Goal: Task Accomplishment & Management: Use online tool/utility

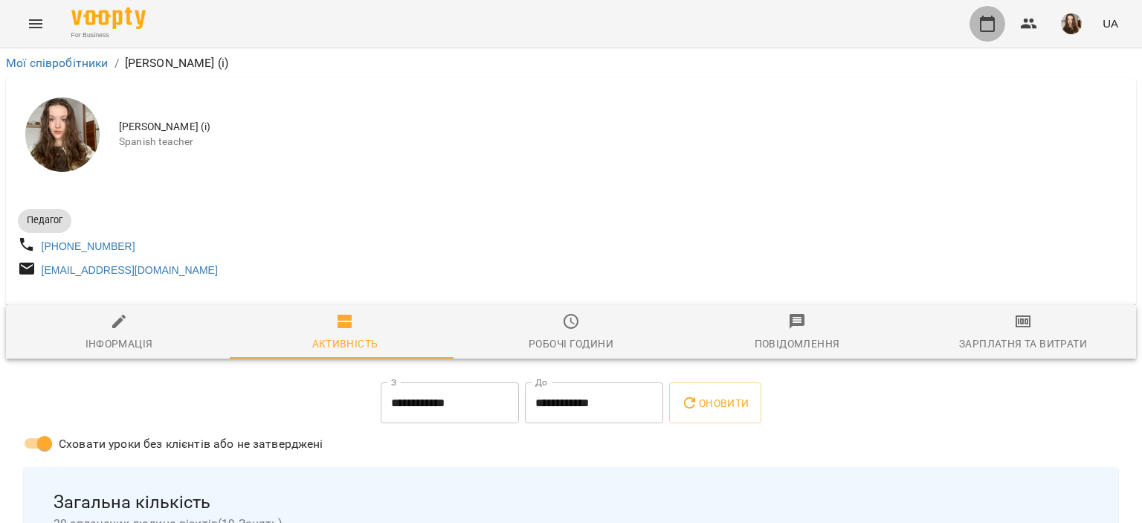
click at [978, 19] on button "button" at bounding box center [988, 24] width 36 height 36
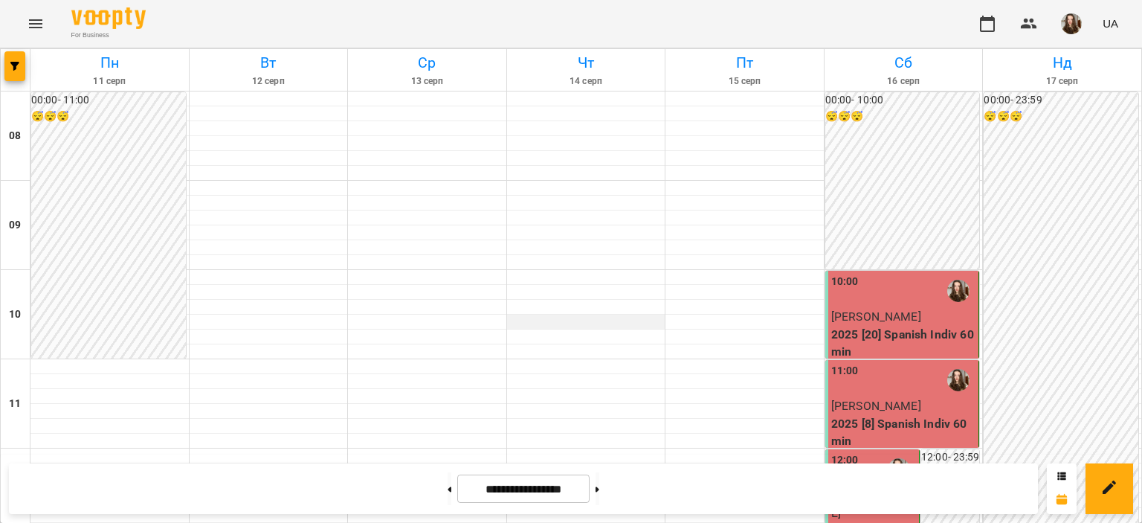
scroll to position [677, 0]
click at [599, 485] on button at bounding box center [598, 488] width 4 height 33
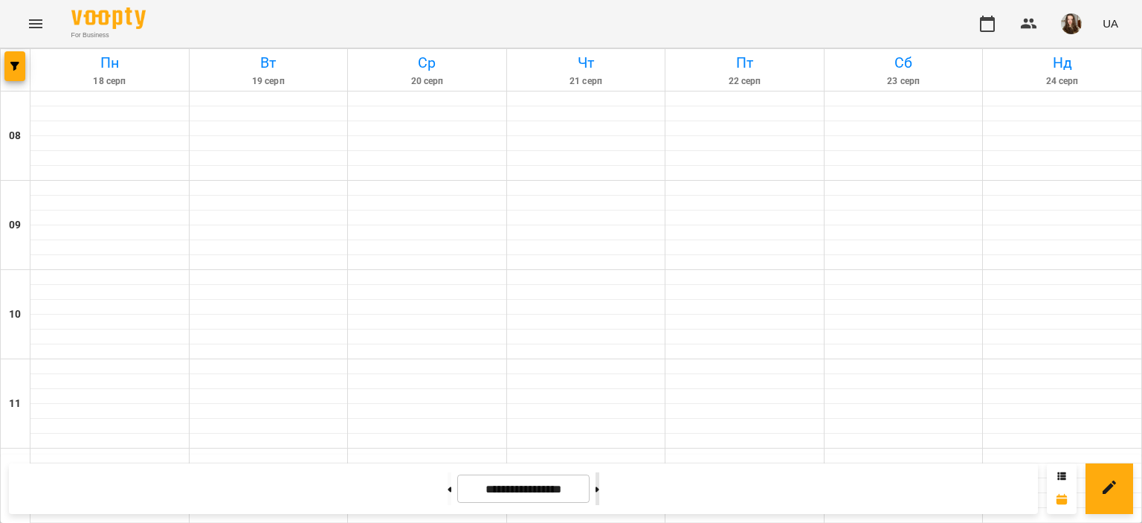
click at [599, 485] on button at bounding box center [598, 488] width 4 height 33
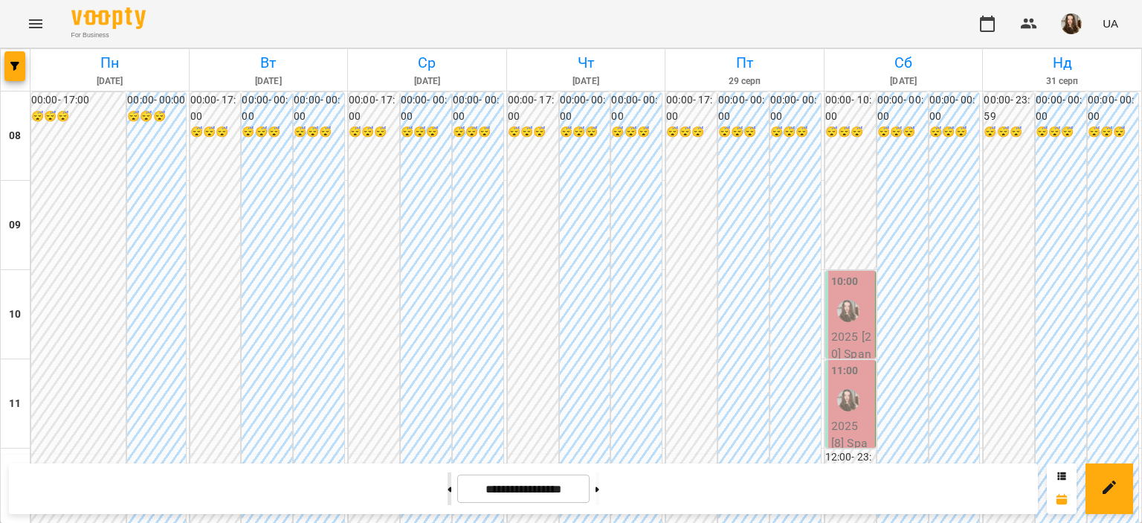
click at [448, 487] on button at bounding box center [450, 488] width 4 height 33
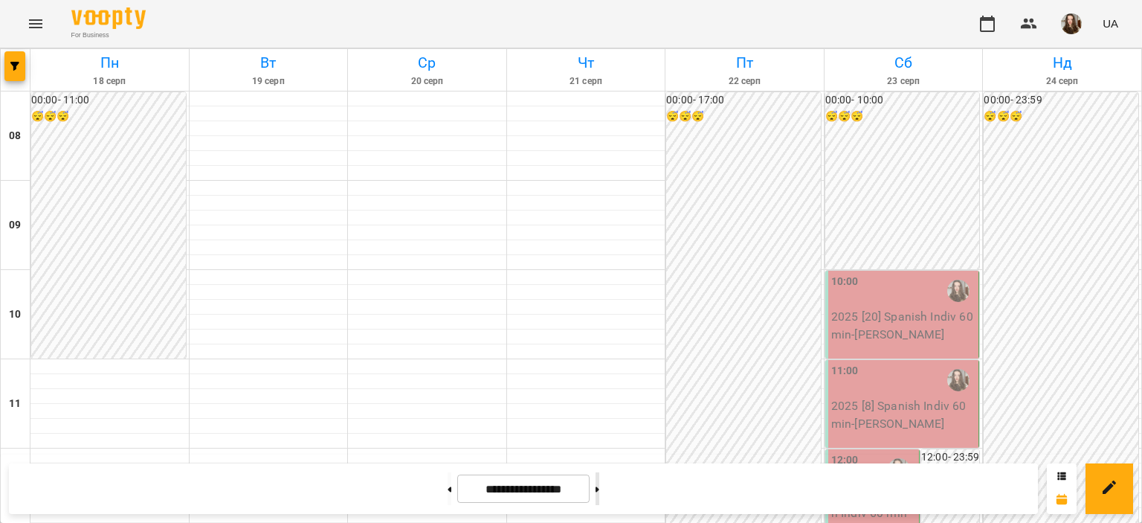
click at [599, 482] on button at bounding box center [598, 488] width 4 height 33
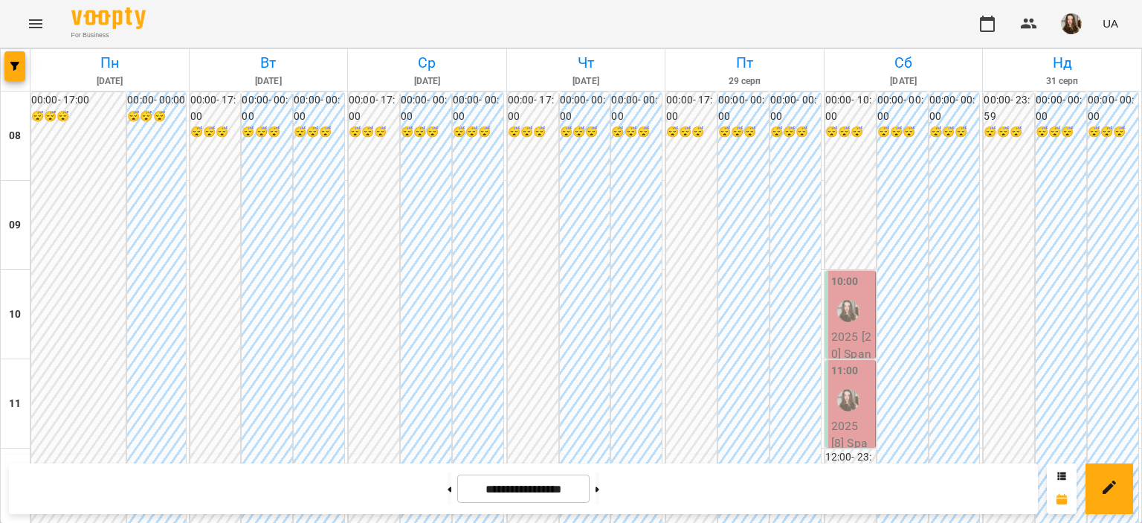
scroll to position [726, 0]
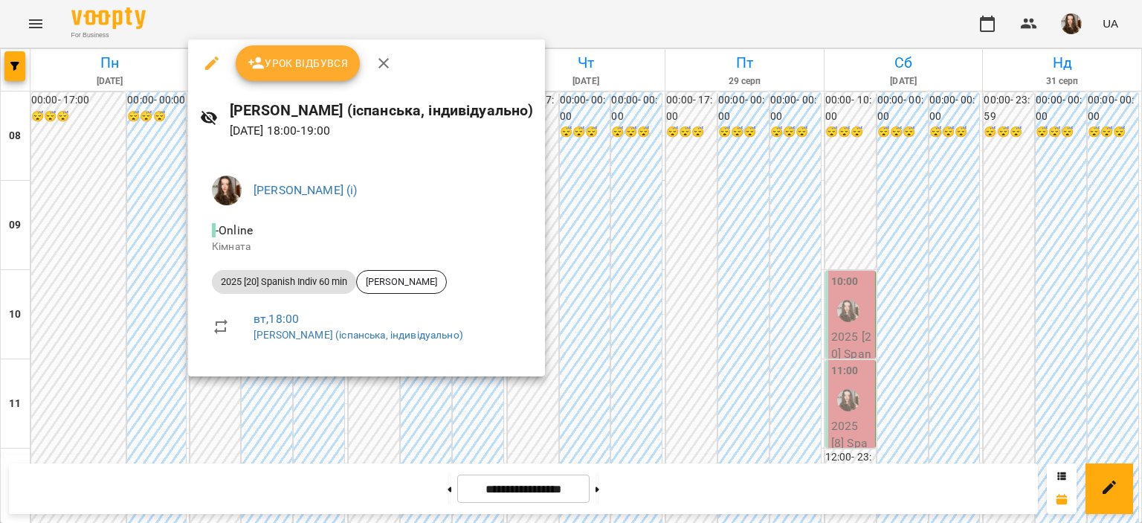
click at [587, 53] on div at bounding box center [571, 261] width 1142 height 523
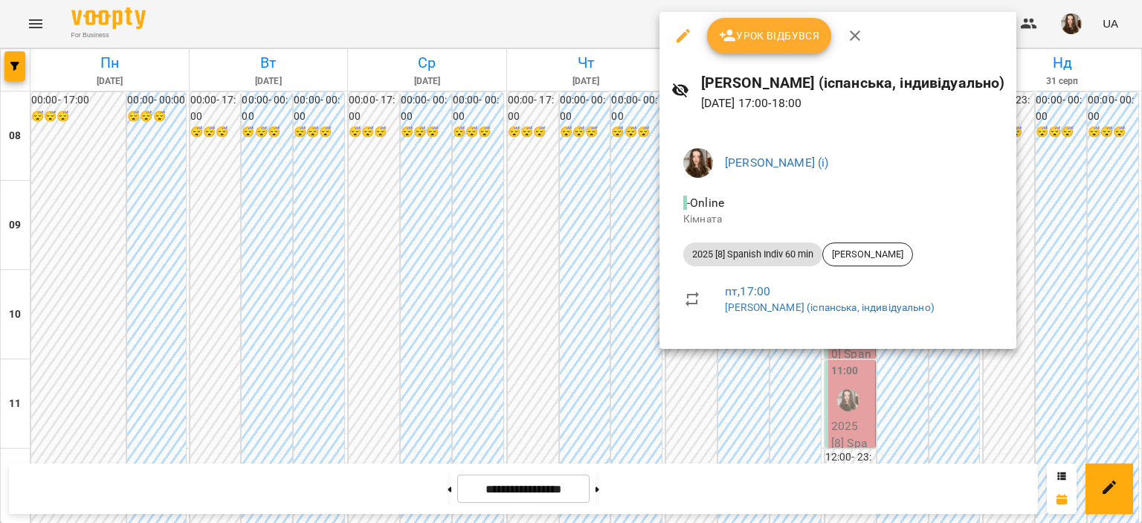
click at [476, 35] on div at bounding box center [571, 261] width 1142 height 523
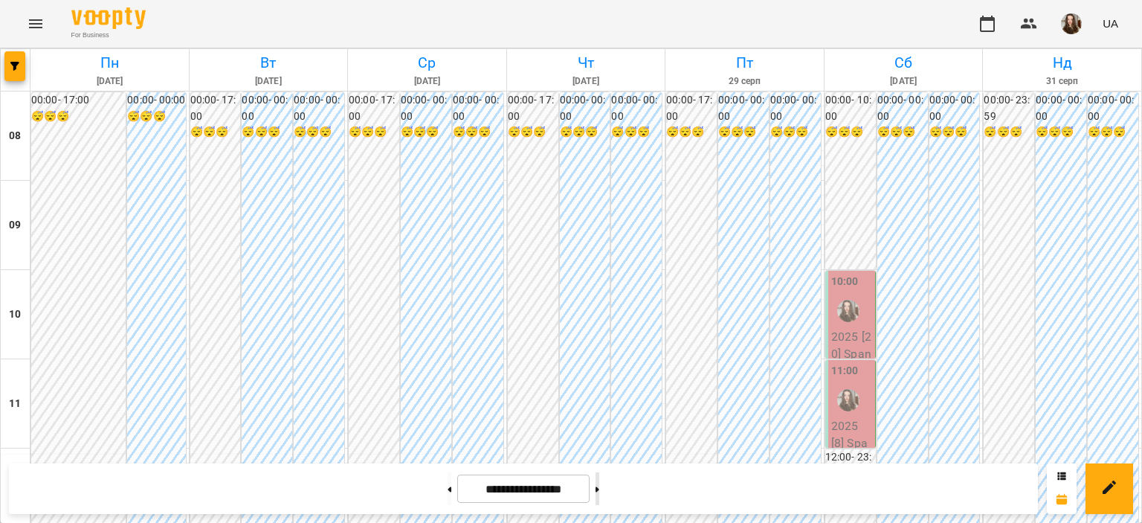
click at [599, 483] on button at bounding box center [598, 488] width 4 height 33
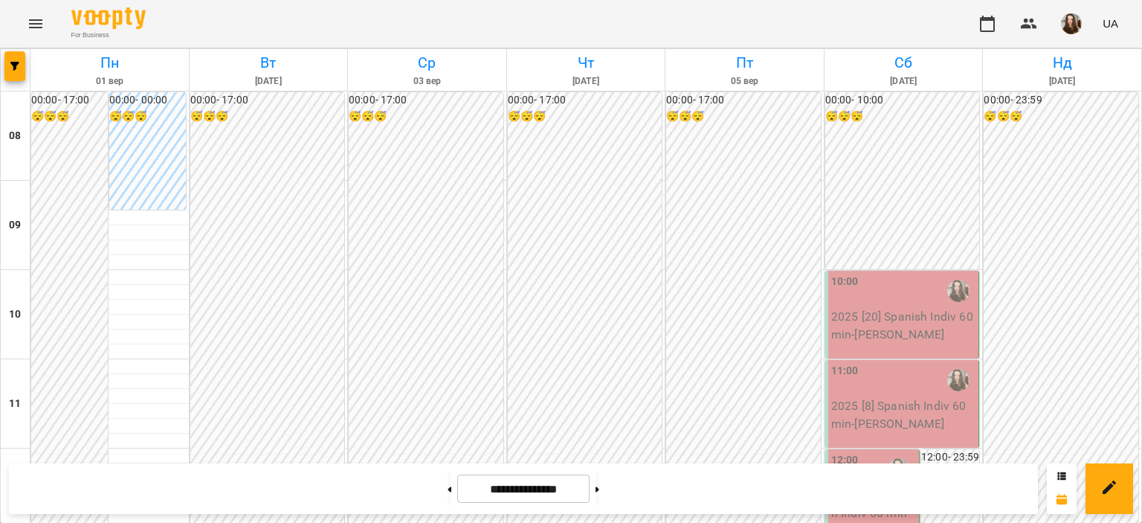
scroll to position [636, 0]
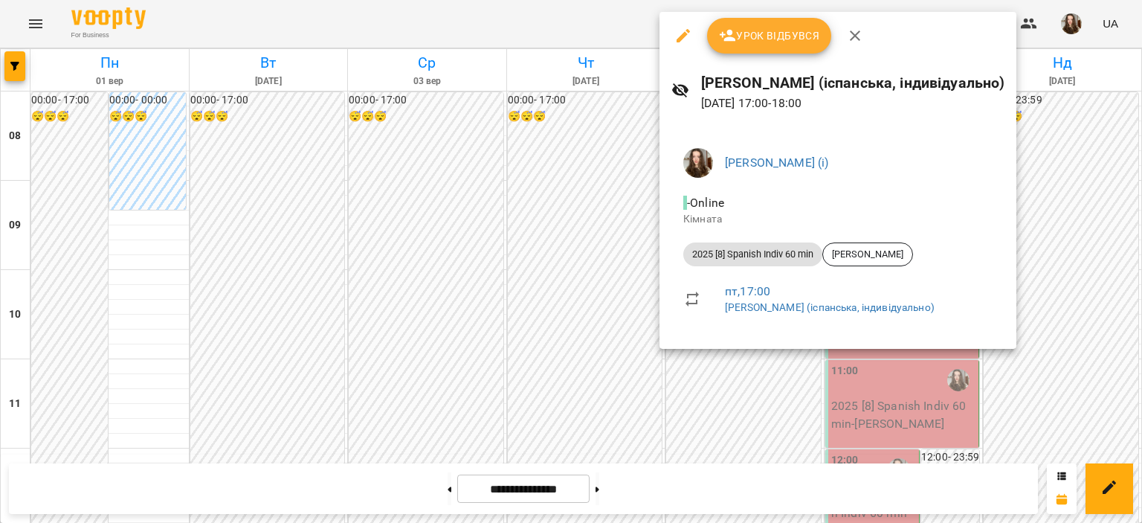
click at [757, 384] on div at bounding box center [571, 261] width 1142 height 523
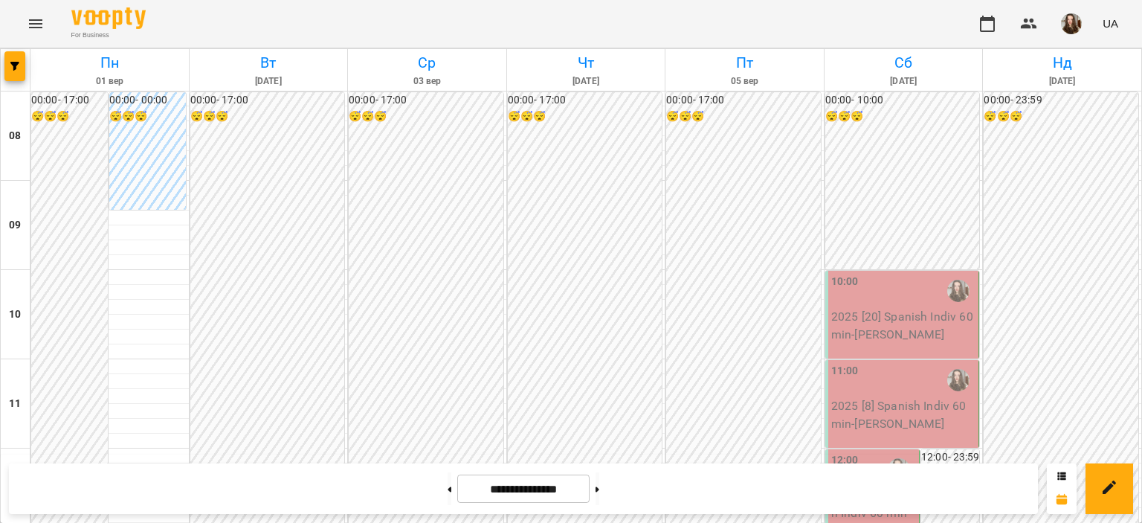
scroll to position [788, 0]
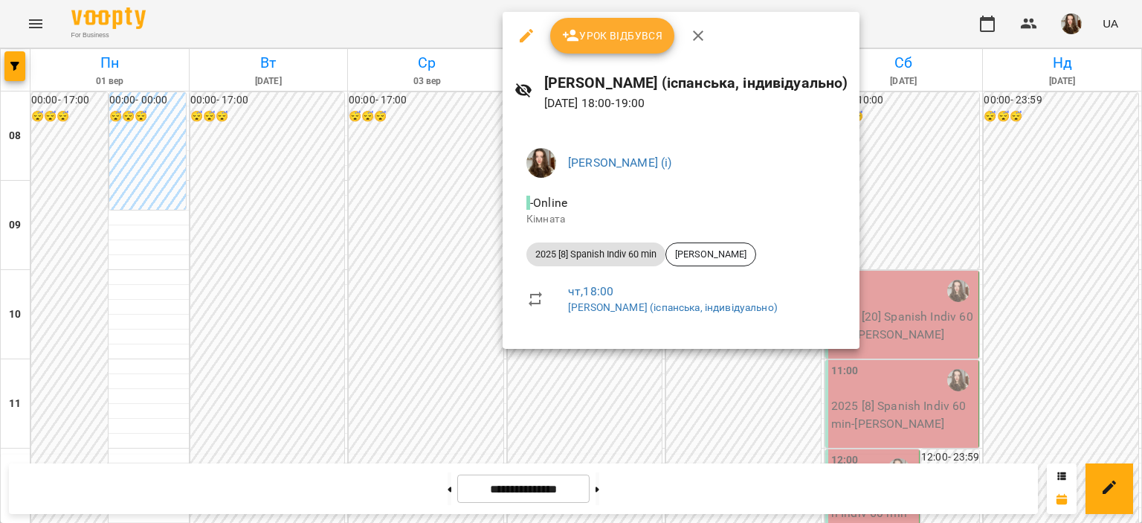
click at [696, 447] on div at bounding box center [571, 261] width 1142 height 523
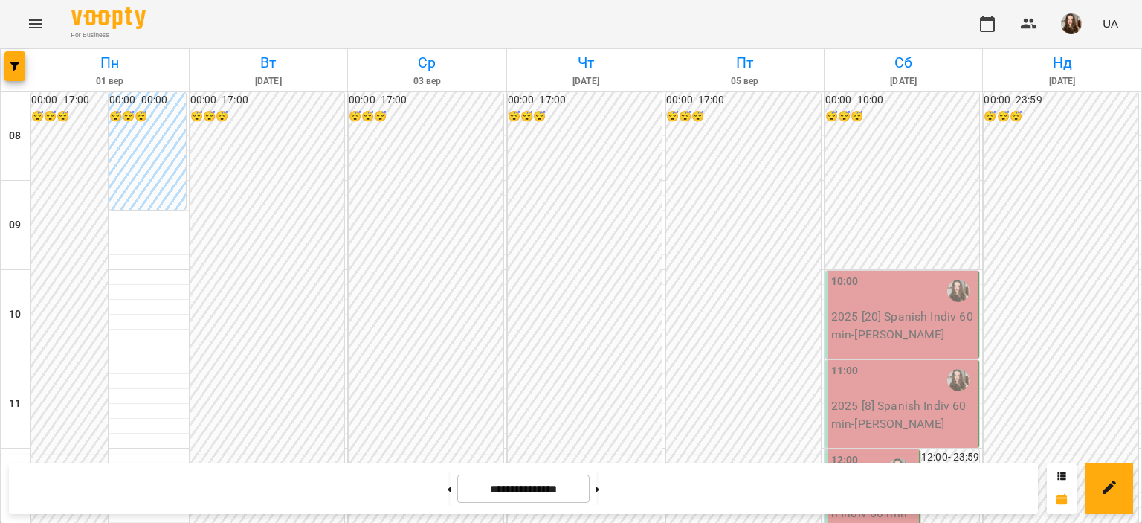
scroll to position [706, 0]
click at [448, 484] on button at bounding box center [450, 488] width 4 height 33
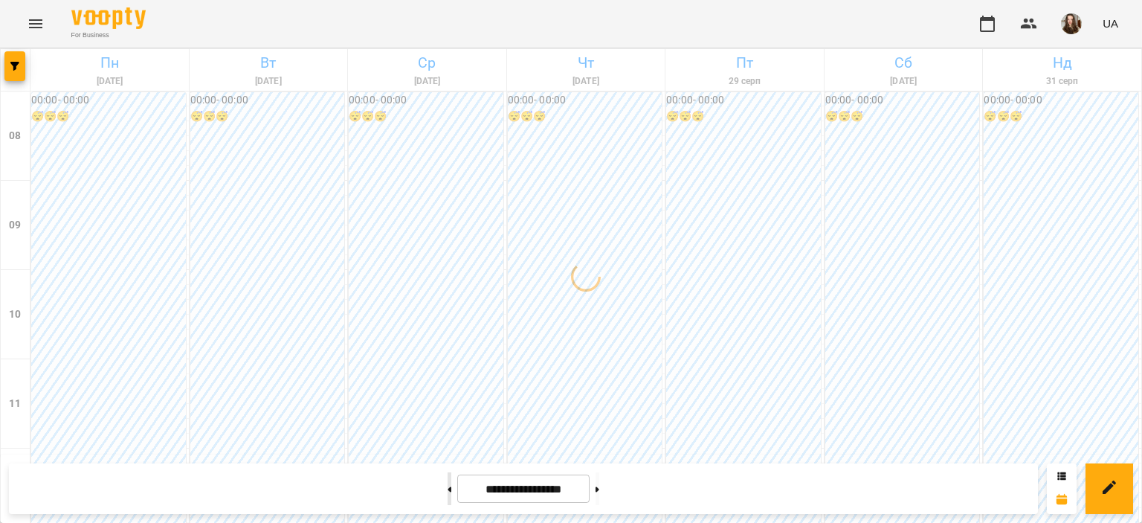
click at [448, 484] on button at bounding box center [450, 488] width 4 height 33
type input "**********"
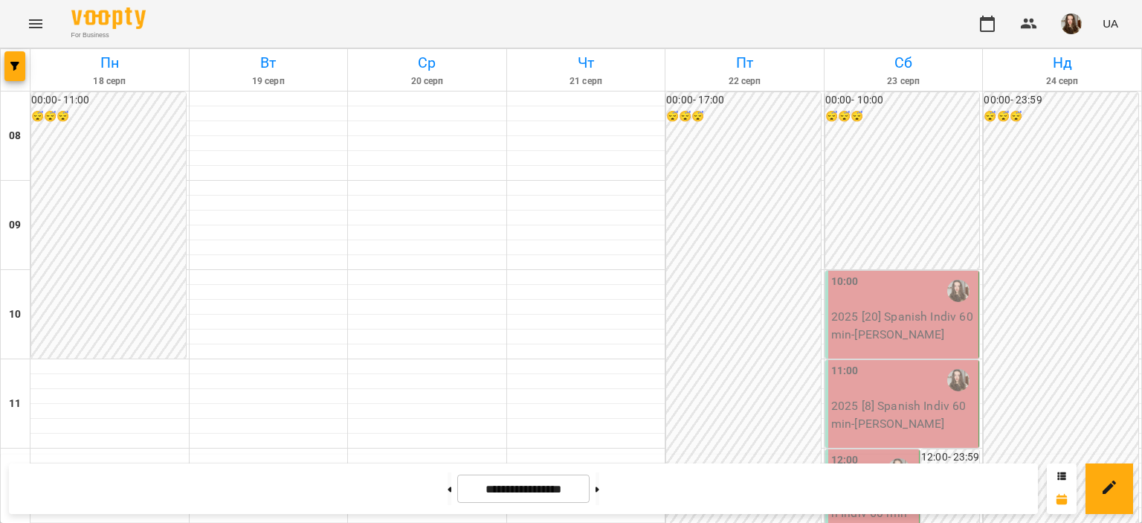
scroll to position [726, 0]
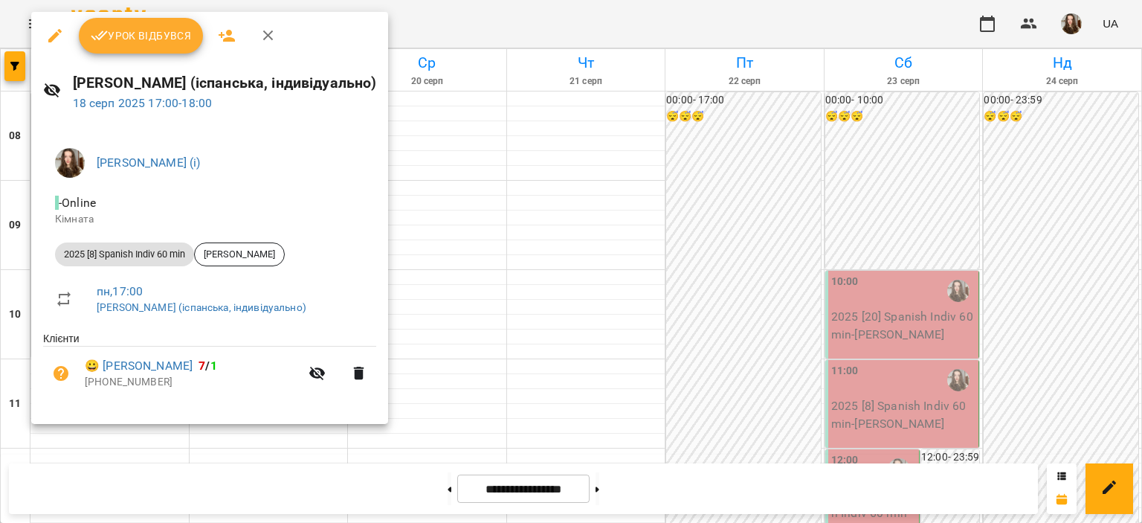
click at [452, 181] on div at bounding box center [571, 261] width 1142 height 523
